Goal: Task Accomplishment & Management: Complete application form

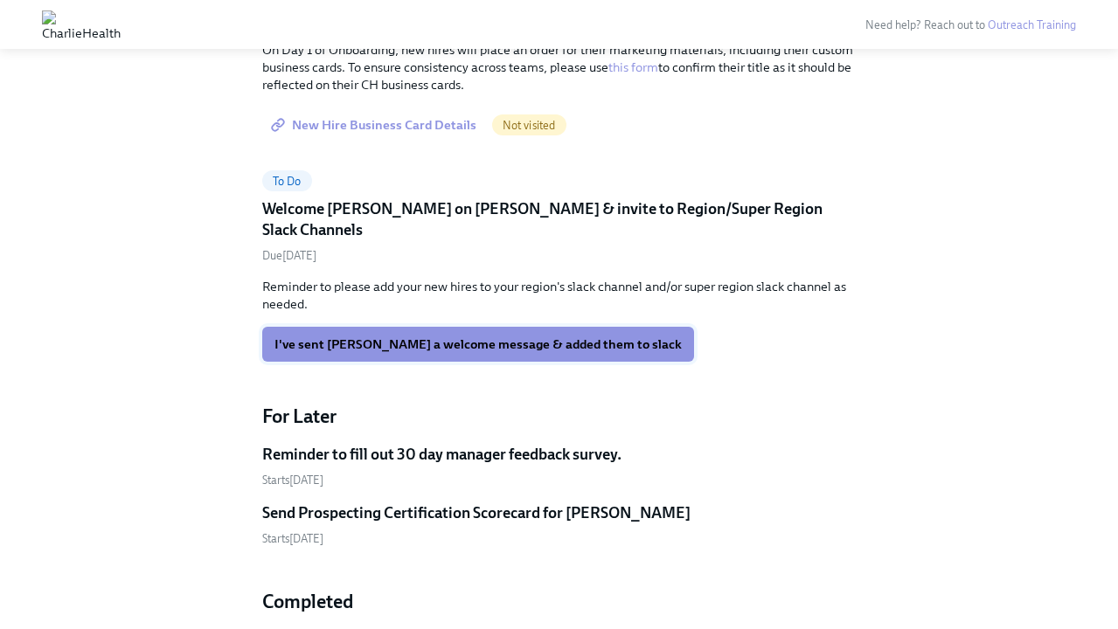
scroll to position [100, 0]
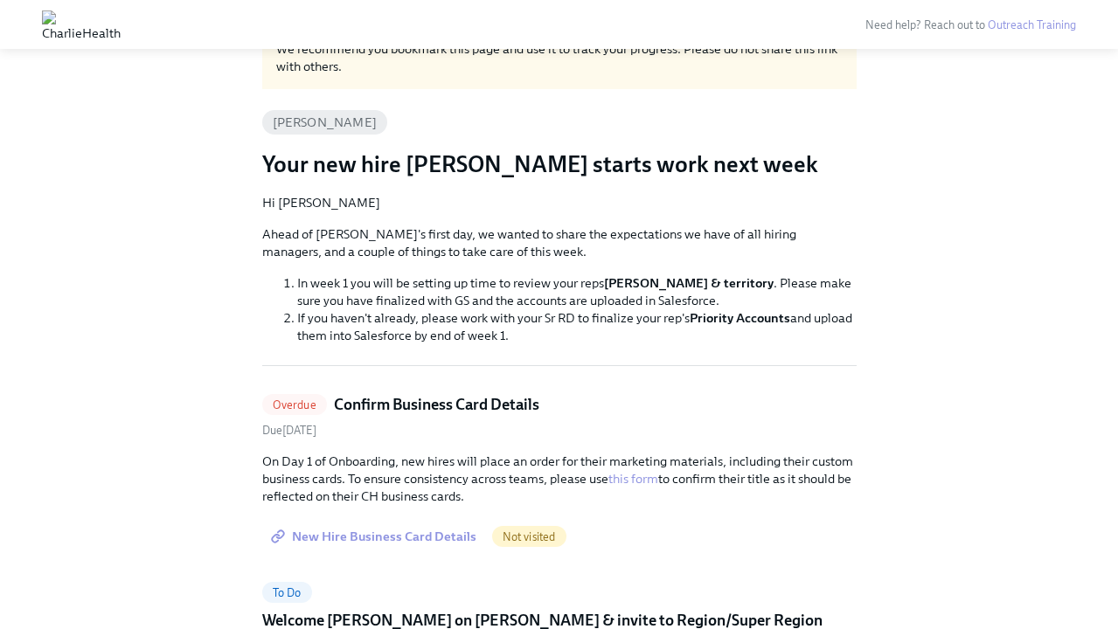
click at [413, 540] on span "New Hire Business Card Details" at bounding box center [375, 536] width 202 height 17
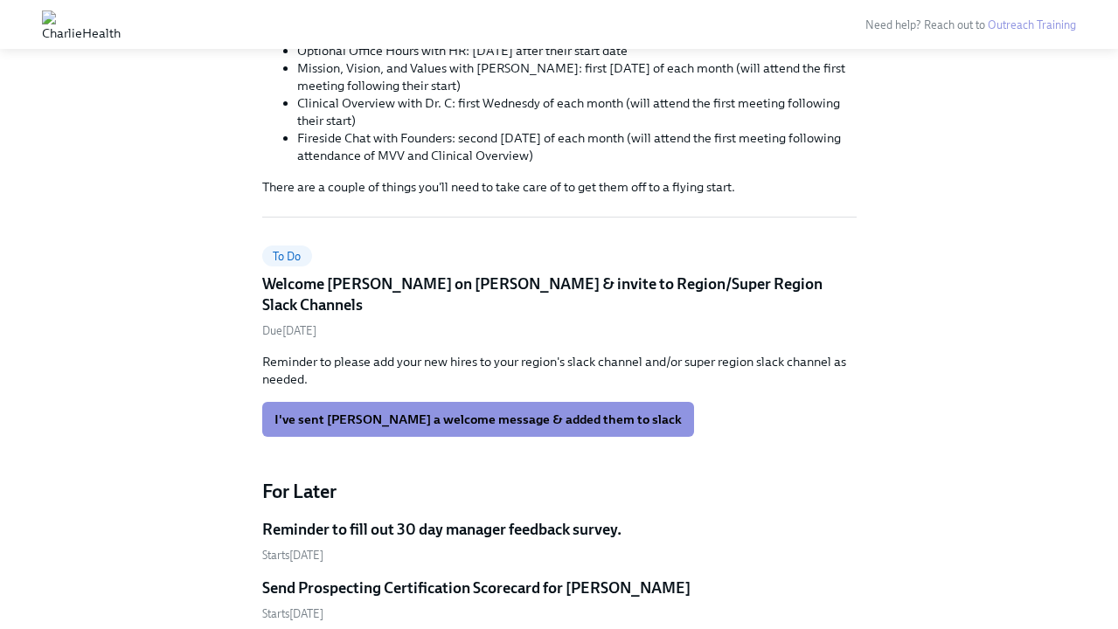
scroll to position [371, 0]
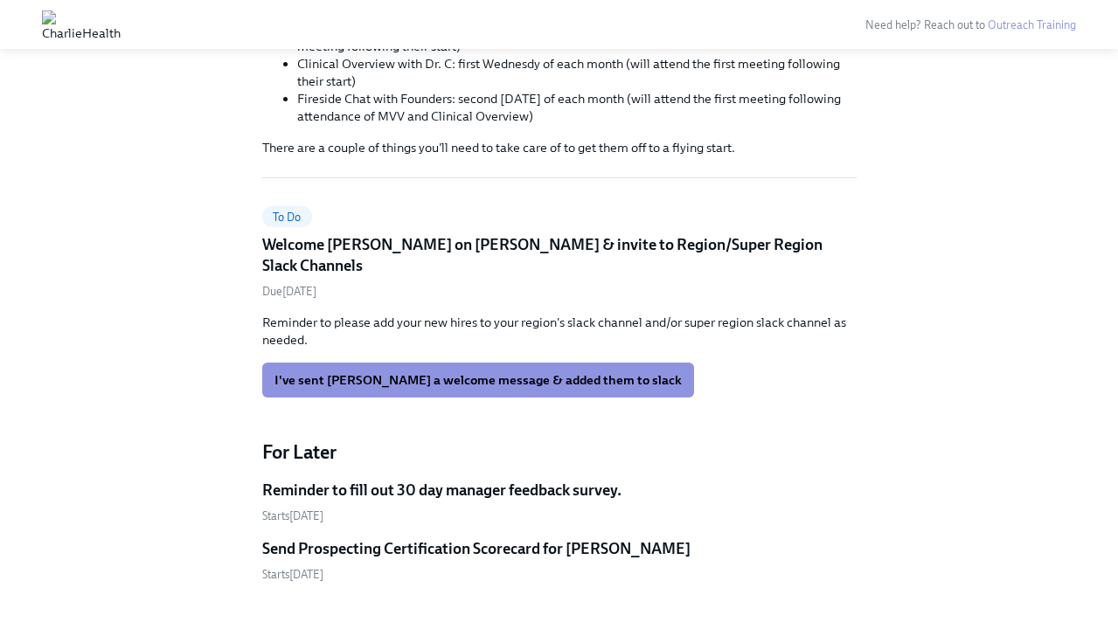
click at [292, 218] on span "To Do" at bounding box center [287, 217] width 50 height 13
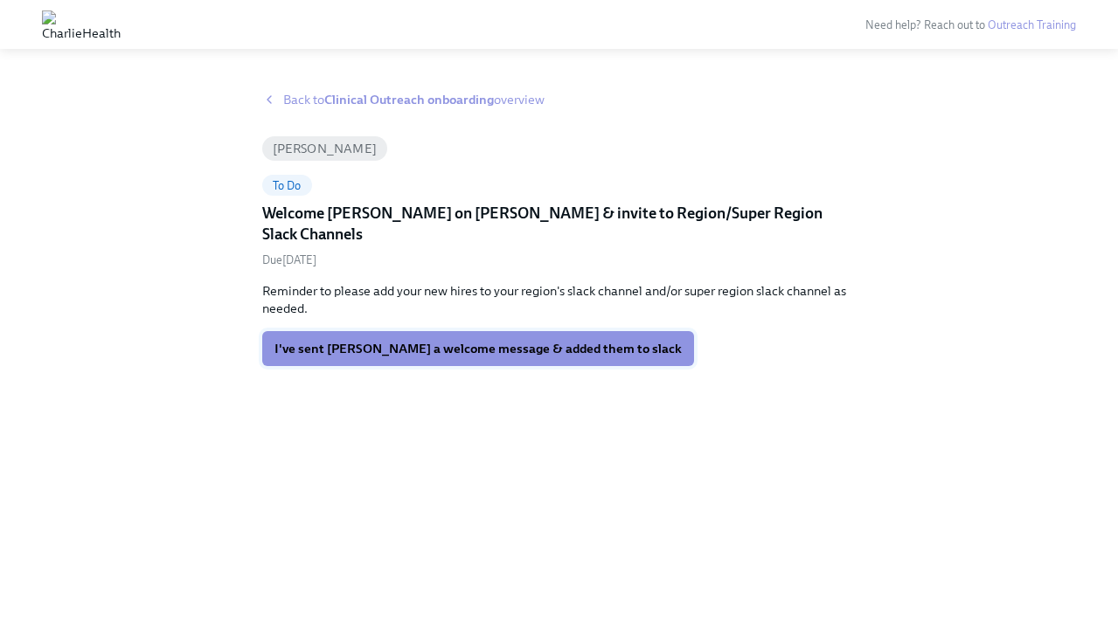
click at [347, 340] on span "I've sent [PERSON_NAME] a welcome message & added them to slack" at bounding box center [477, 348] width 407 height 17
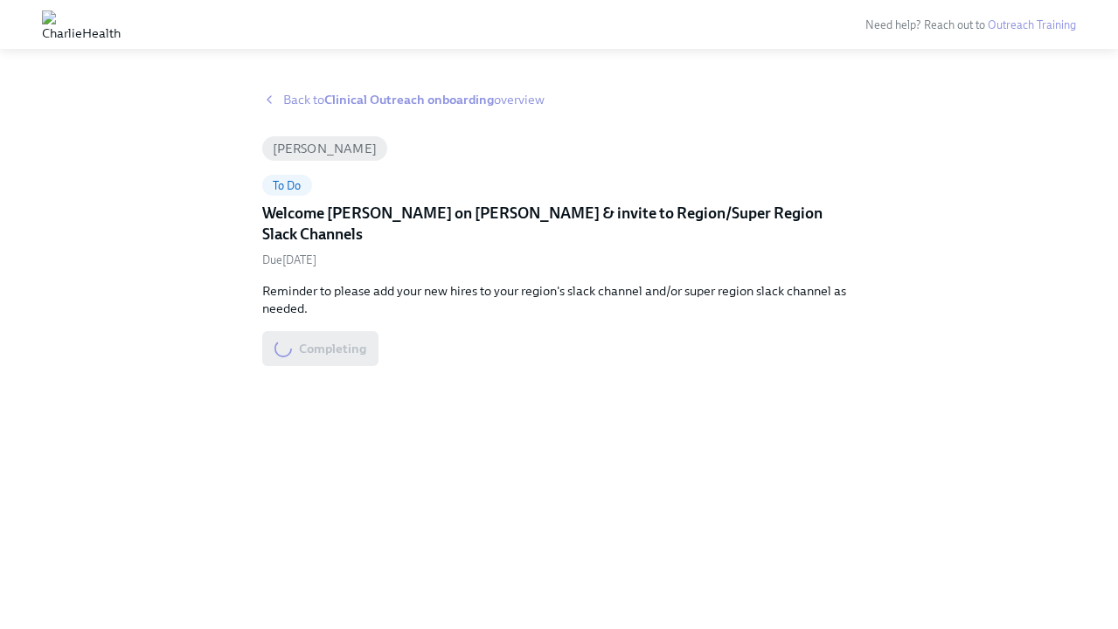
click at [313, 95] on span "Back to Clinical Outreach onboarding overview" at bounding box center [413, 99] width 261 height 17
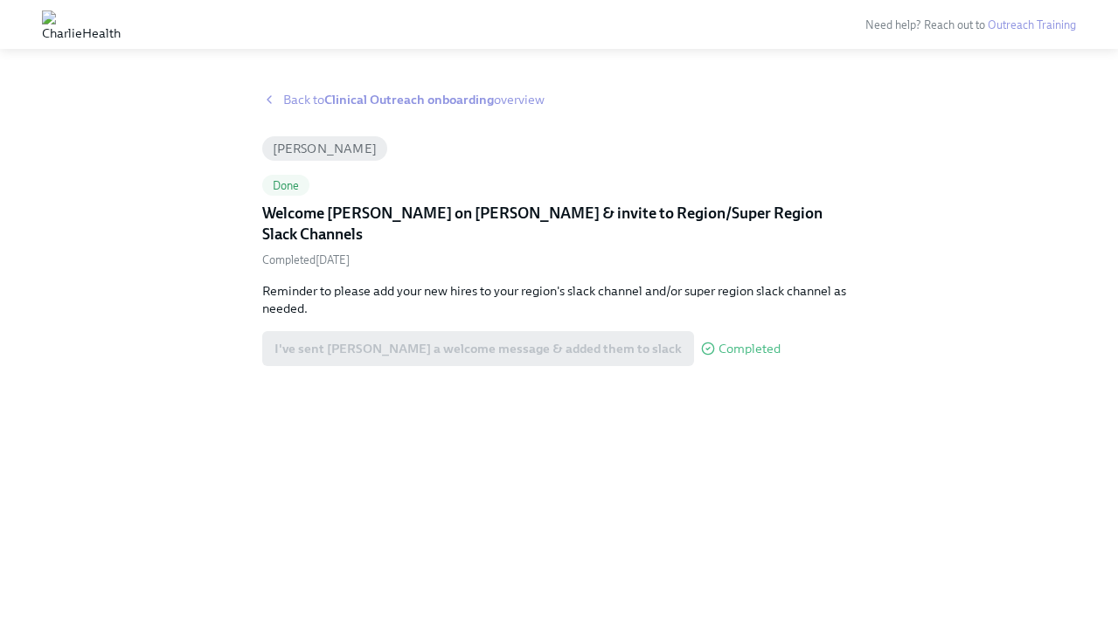
click at [331, 86] on div "Back to Clinical Outreach onboarding overview [PERSON_NAME] Done Welcome [PERSO…" at bounding box center [559, 349] width 1118 height 559
click at [330, 90] on div "Back to Clinical Outreach onboarding overview [PERSON_NAME] Done Welcome [PERSO…" at bounding box center [559, 349] width 1118 height 559
click at [334, 100] on strong "Clinical Outreach onboarding" at bounding box center [409, 100] width 170 height 16
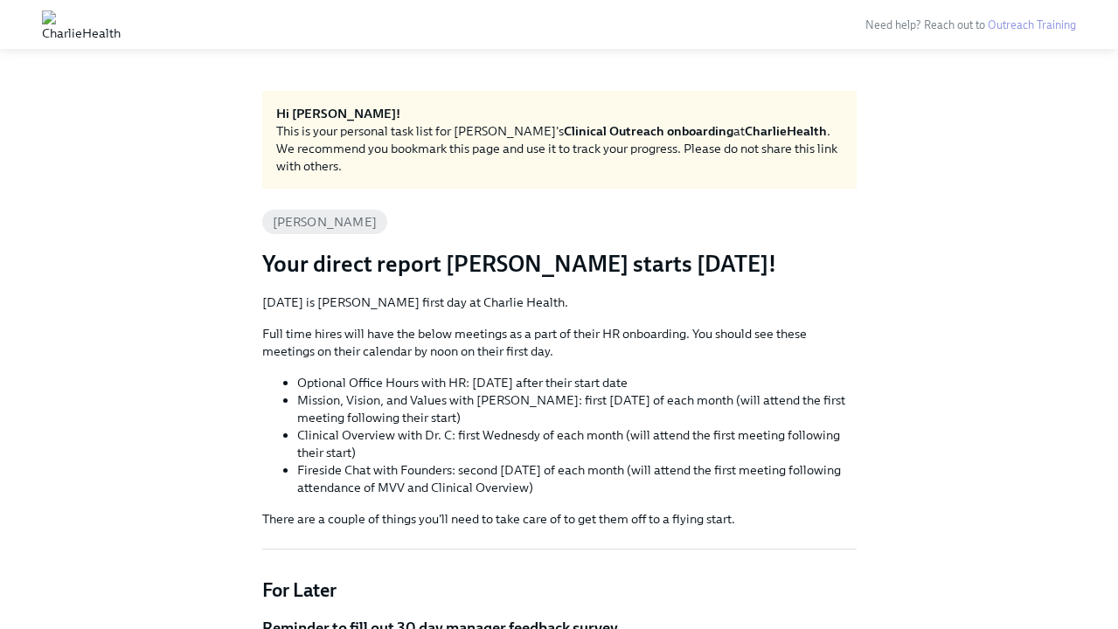
click at [79, 20] on img at bounding box center [81, 24] width 79 height 28
click at [121, 24] on img at bounding box center [81, 24] width 79 height 28
click at [56, 23] on img at bounding box center [81, 24] width 79 height 28
